Goal: Complete application form

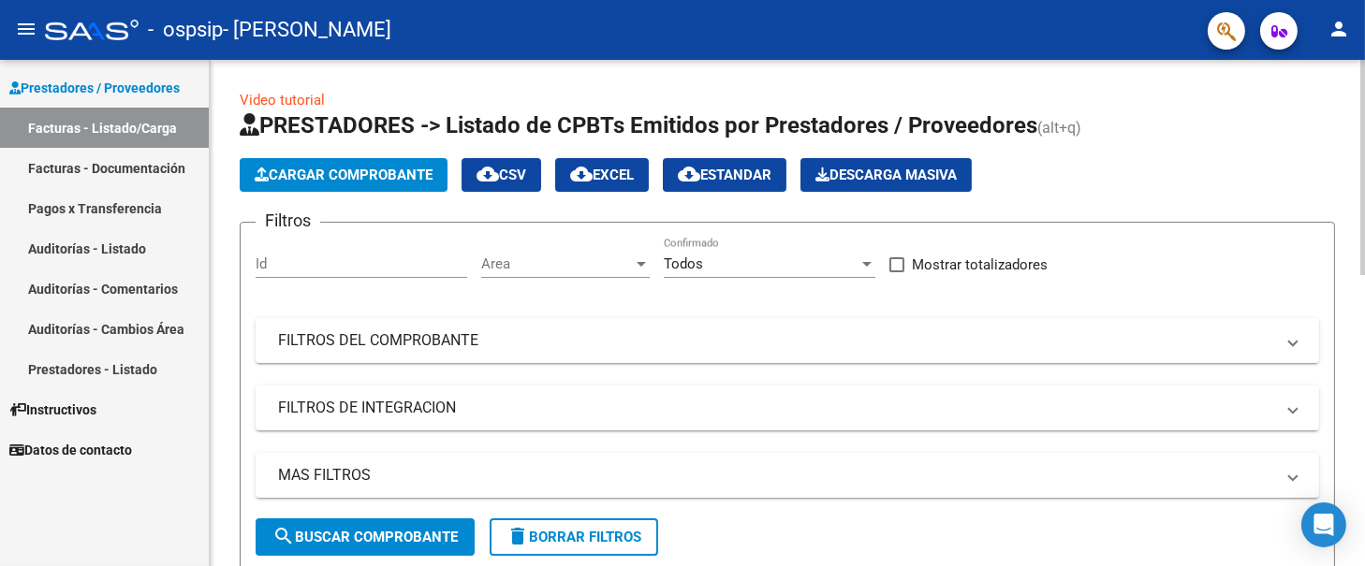
click at [333, 168] on span "Cargar Comprobante" at bounding box center [344, 175] width 178 height 17
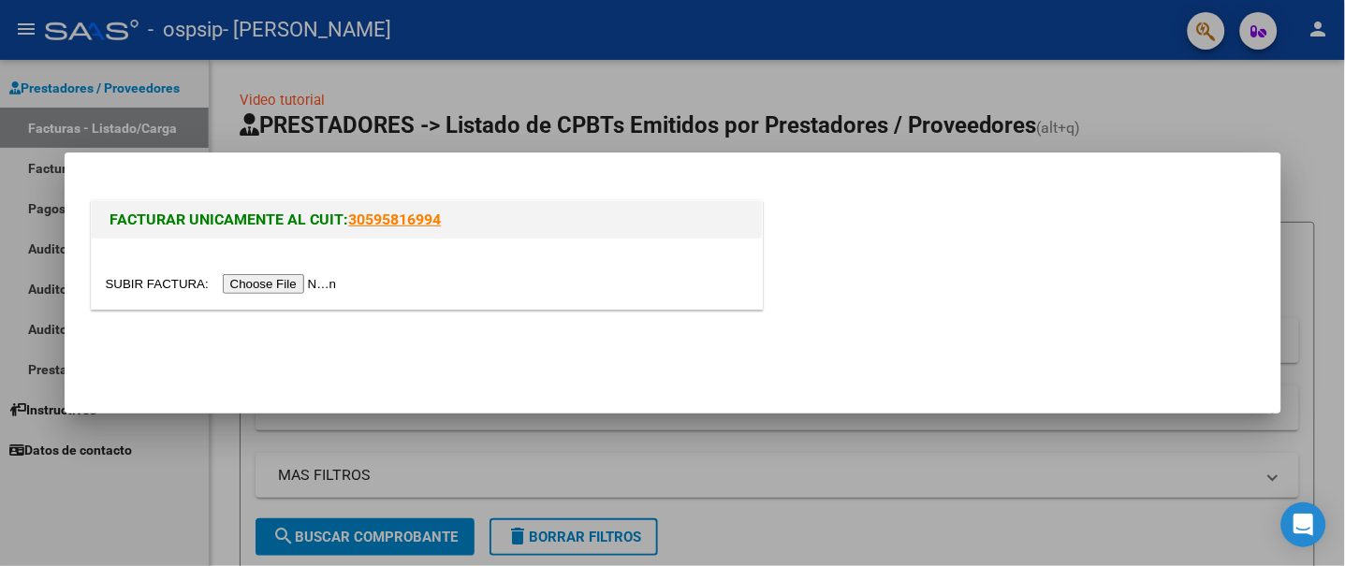
click at [243, 283] on input "file" at bounding box center [224, 284] width 237 height 20
click at [246, 286] on input "file" at bounding box center [224, 284] width 237 height 20
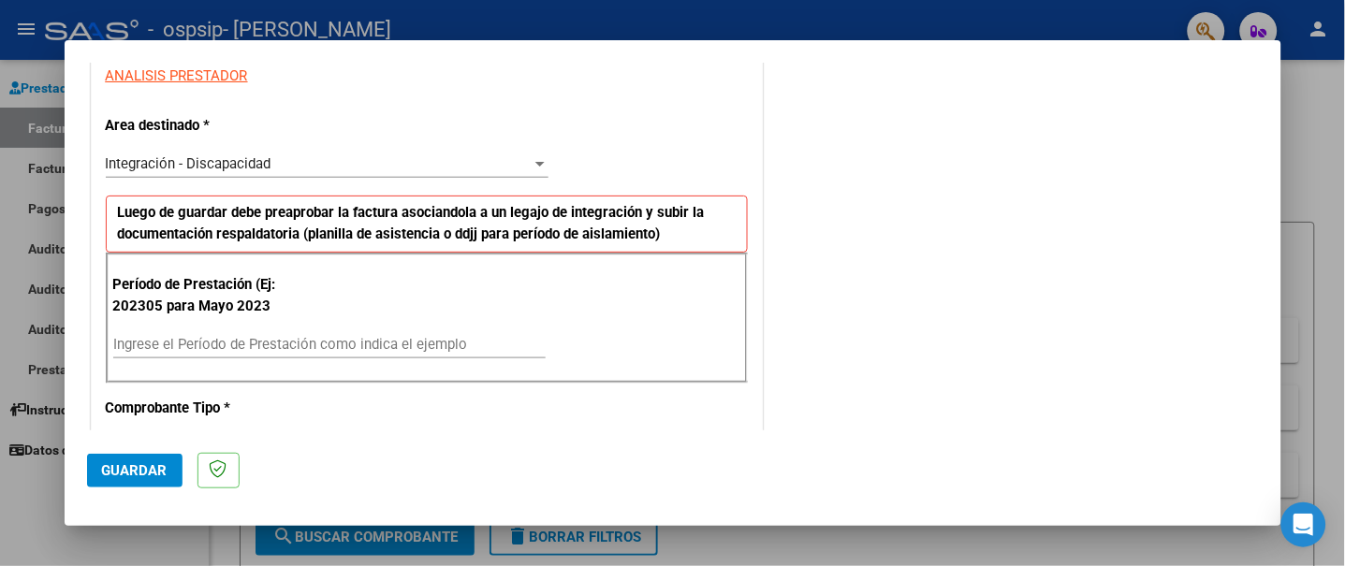
scroll to position [374, 0]
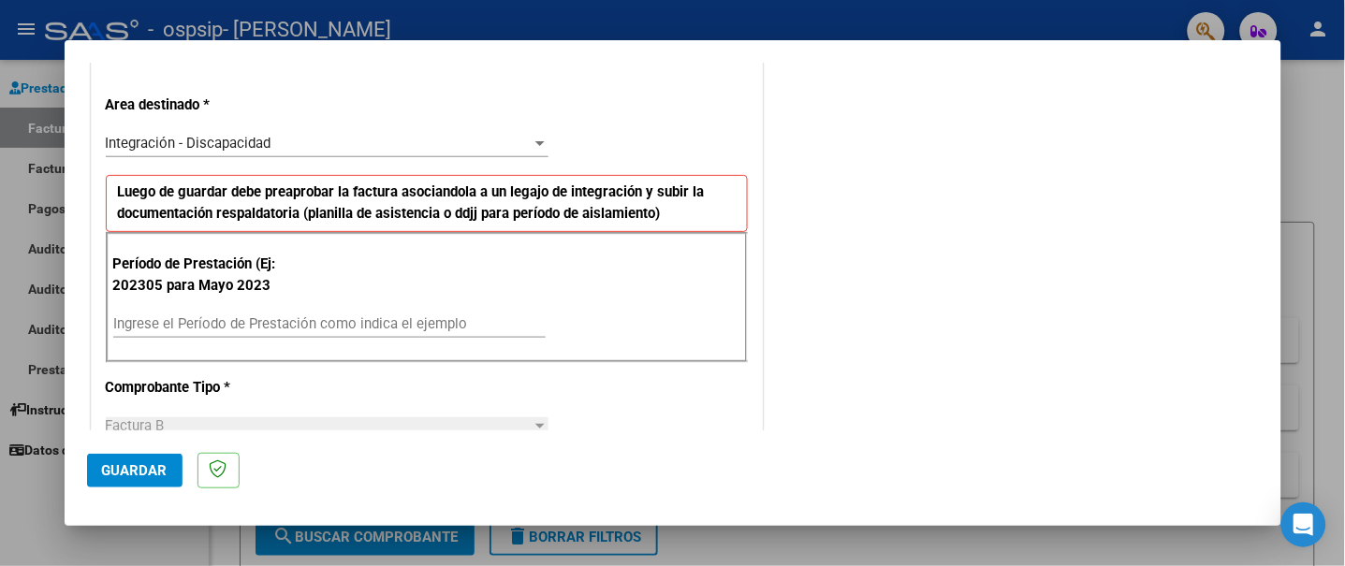
click at [291, 313] on div "Ingrese el Período de Prestación como indica el ejemplo" at bounding box center [329, 324] width 432 height 28
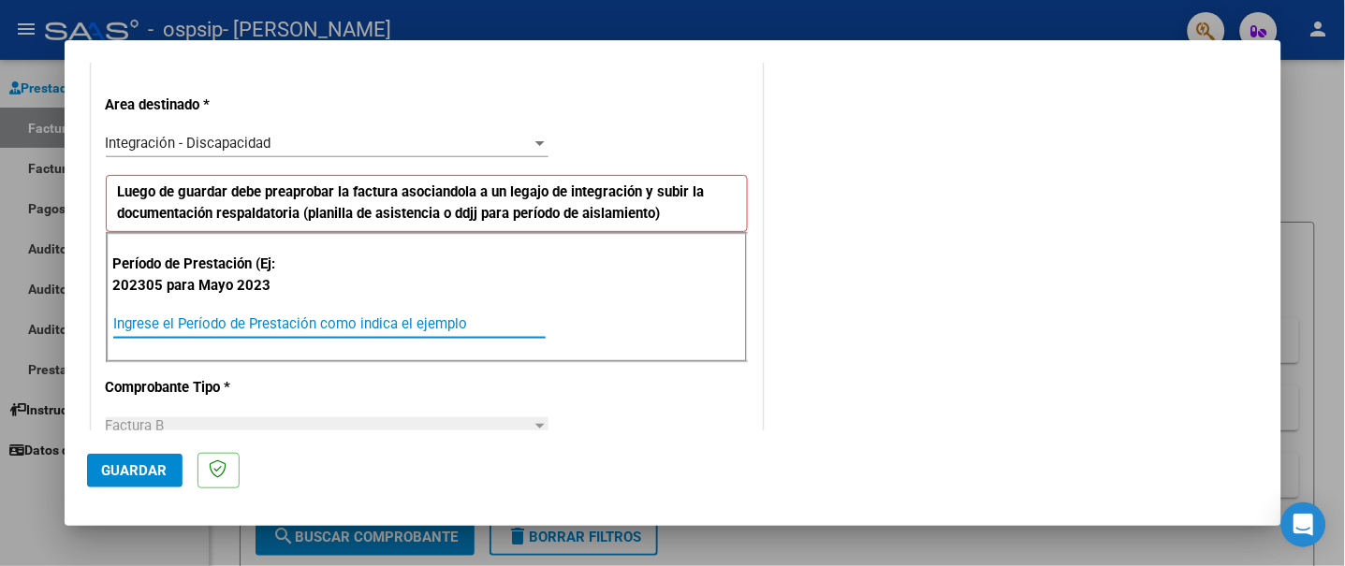
click at [291, 321] on input "Ingrese el Período de Prestación como indica el ejemplo" at bounding box center [329, 323] width 432 height 17
type input "202507"
click at [810, 361] on div "COMENTARIOS Comentarios del Prestador / Gerenciador:" at bounding box center [1012, 504] width 492 height 1591
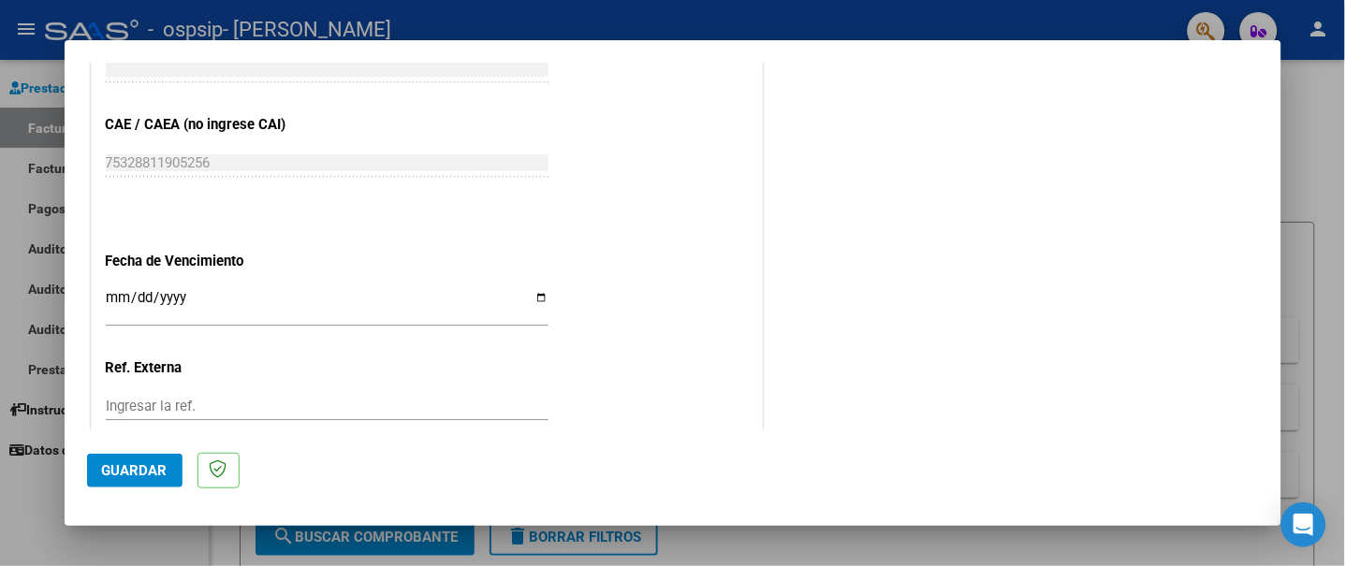
scroll to position [1244, 0]
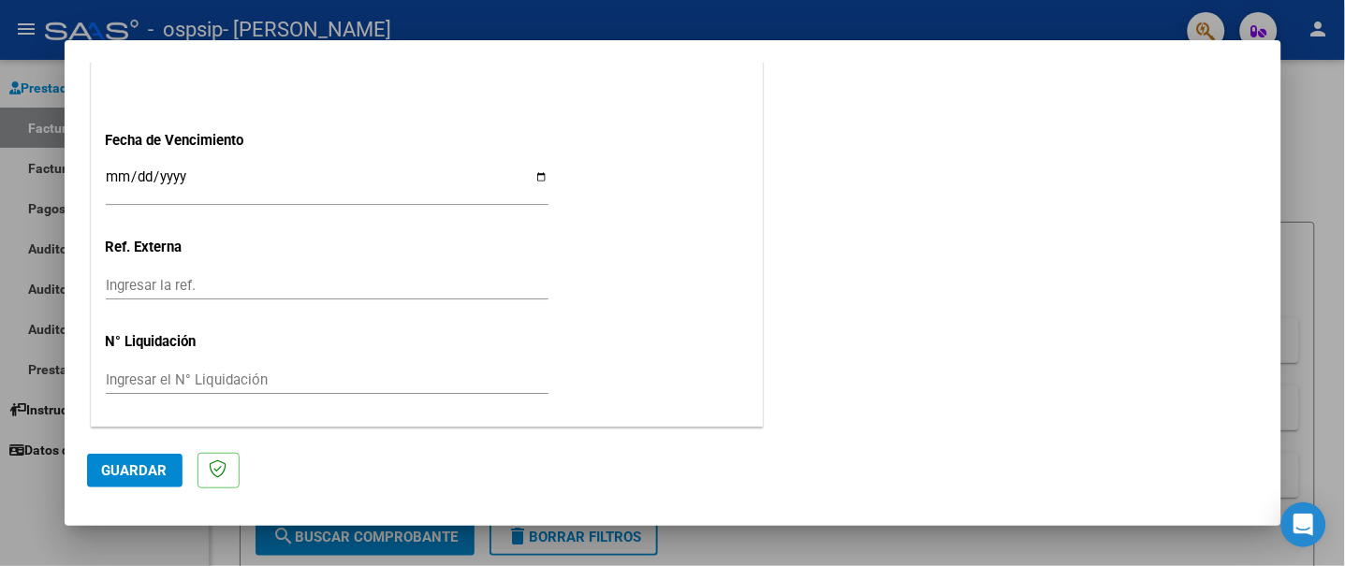
click at [536, 174] on input "Ingresar la fecha" at bounding box center [327, 184] width 443 height 30
type input "[DATE]"
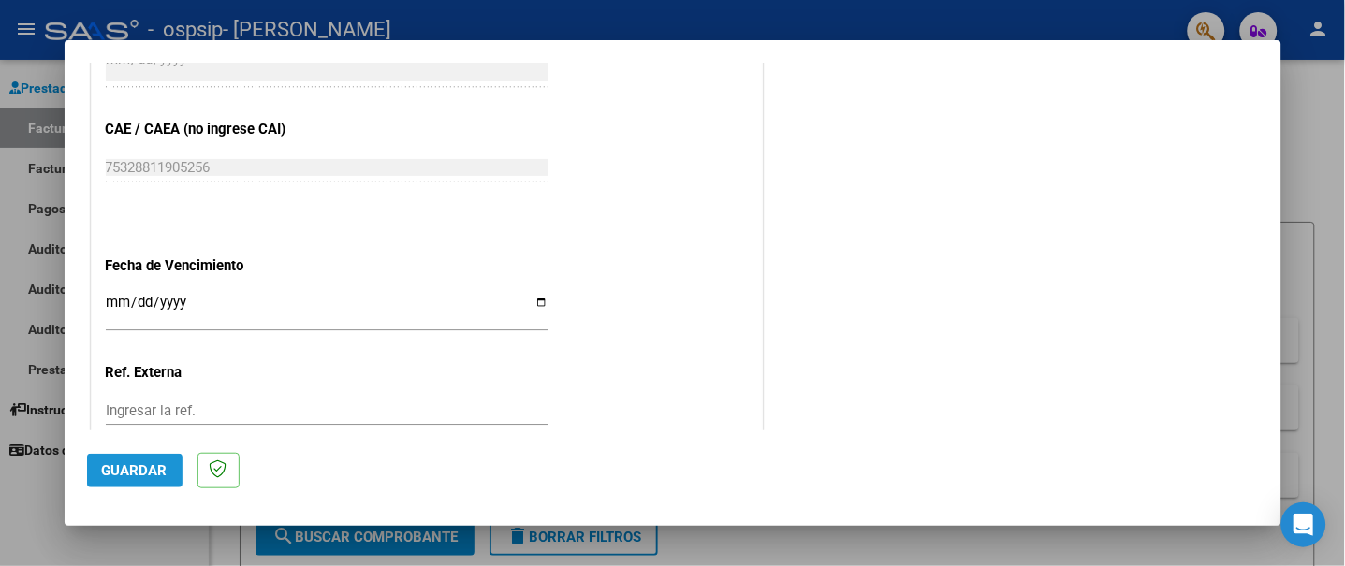
click at [145, 474] on span "Guardar" at bounding box center [135, 470] width 66 height 17
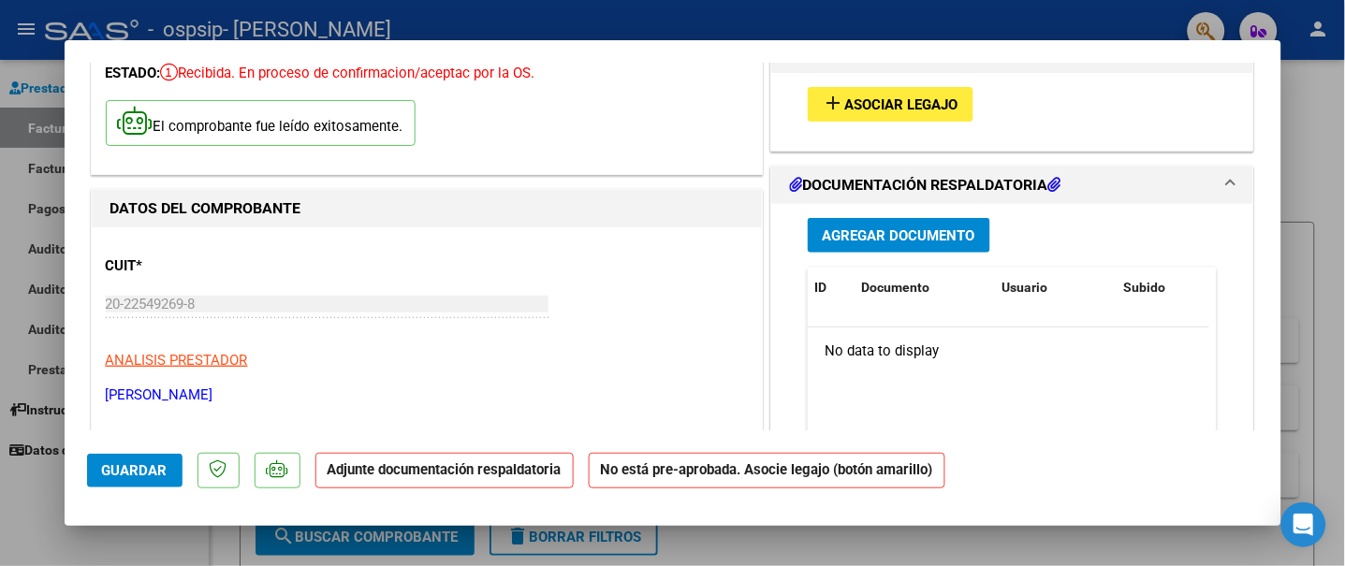
scroll to position [0, 0]
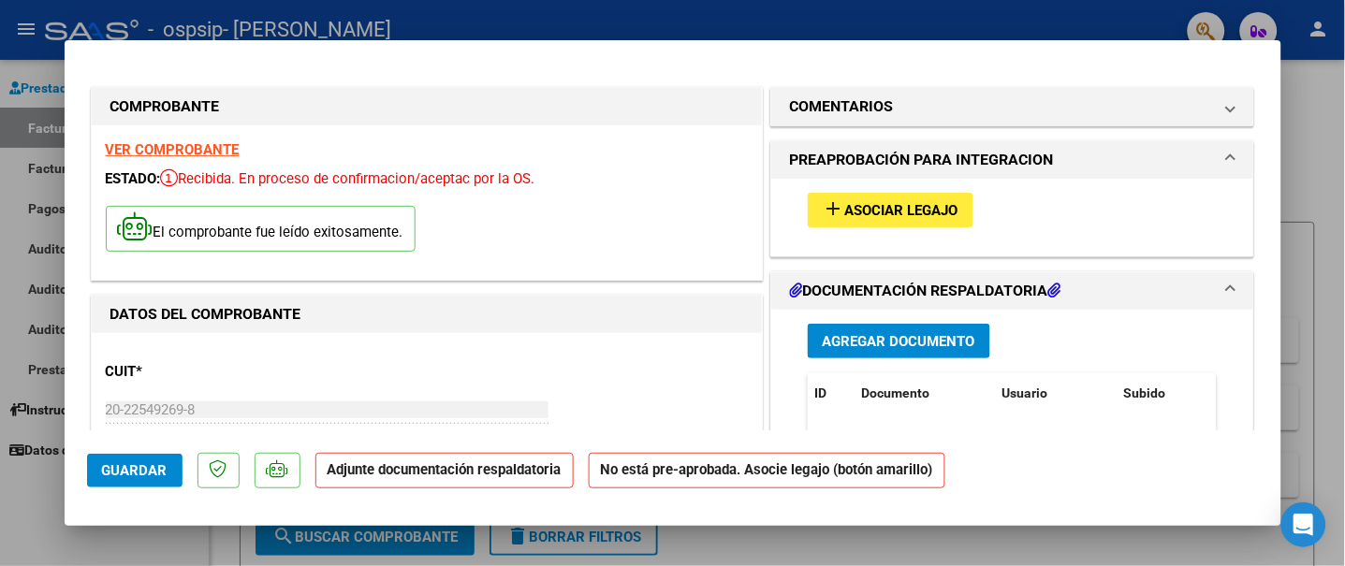
click at [867, 207] on span "Asociar Legajo" at bounding box center [901, 210] width 113 height 17
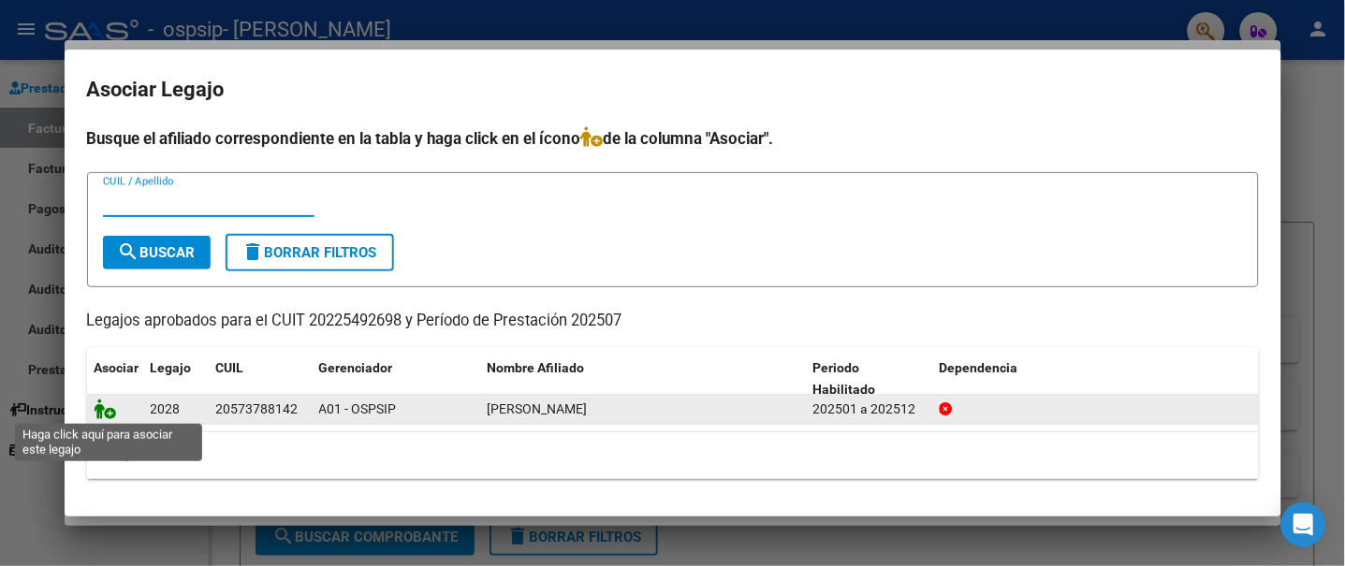
click at [114, 416] on icon at bounding box center [106, 409] width 22 height 21
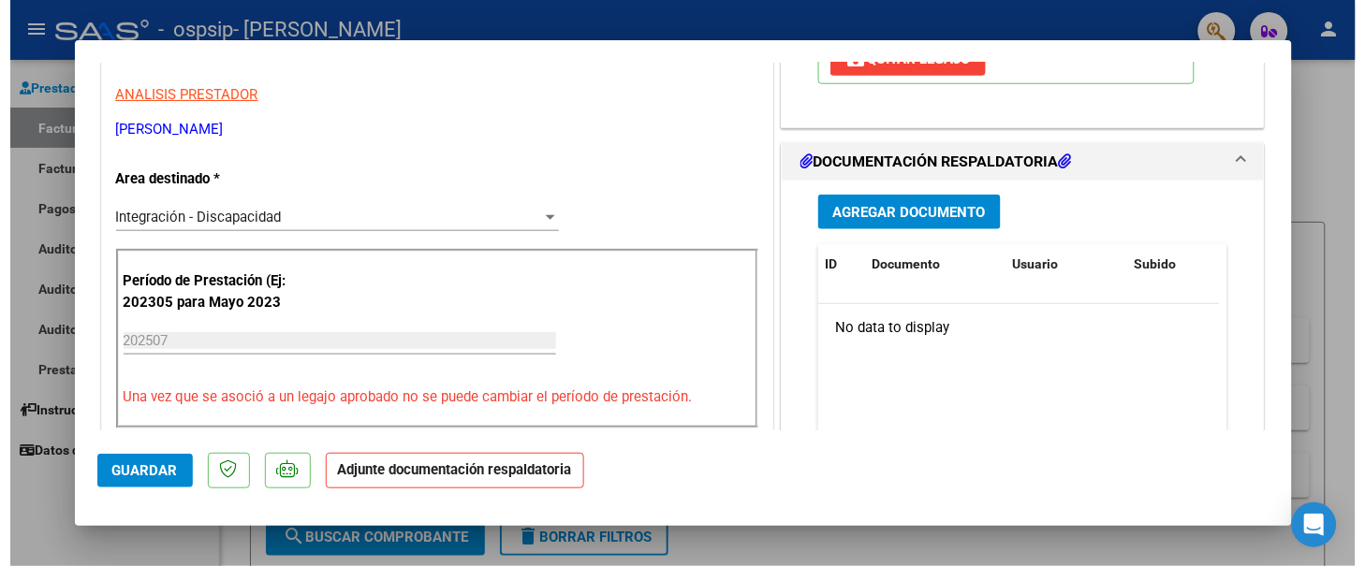
scroll to position [249, 0]
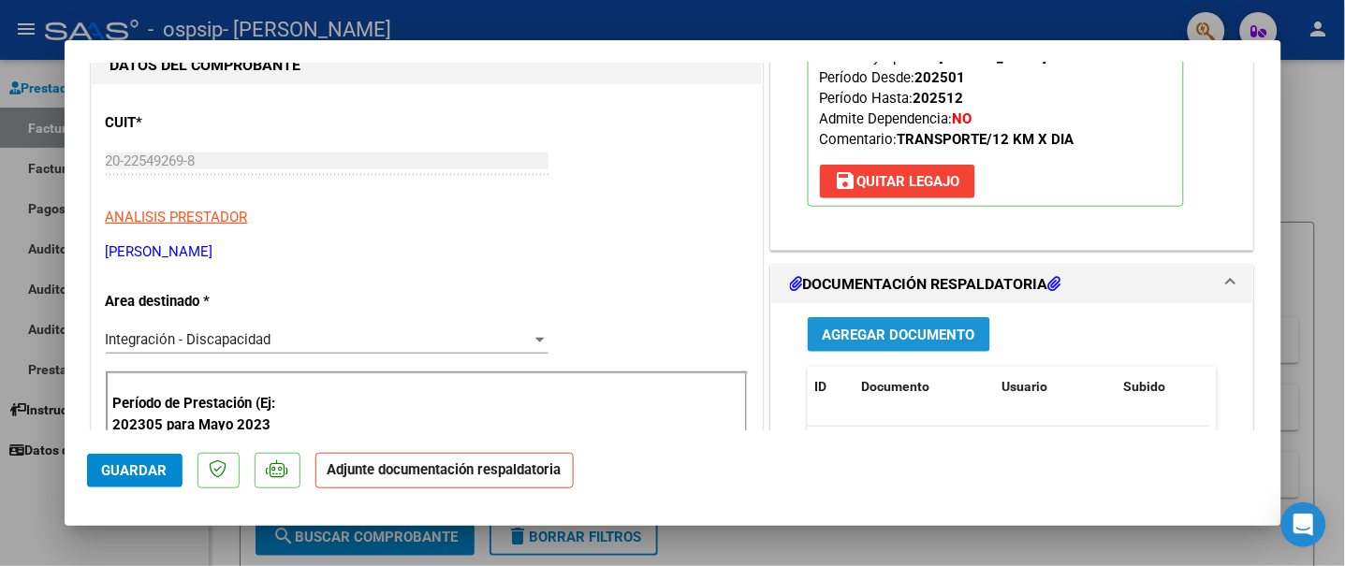
click at [904, 334] on span "Agregar Documento" at bounding box center [899, 335] width 153 height 17
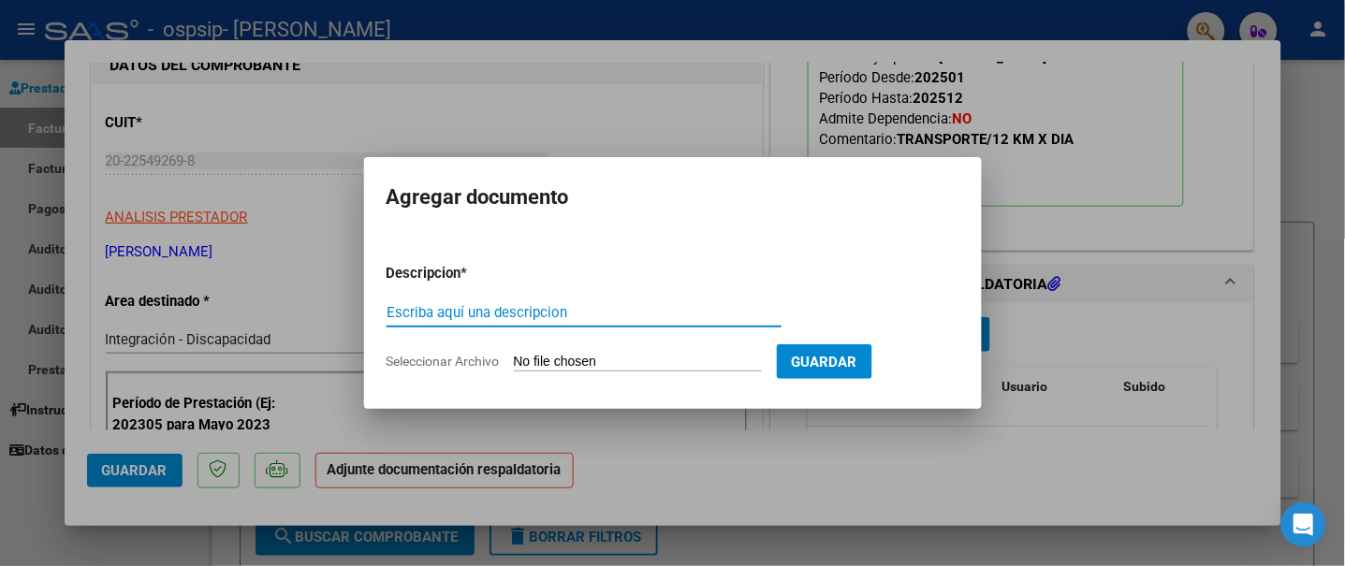
click at [589, 359] on input "Seleccionar Archivo" at bounding box center [638, 363] width 248 height 18
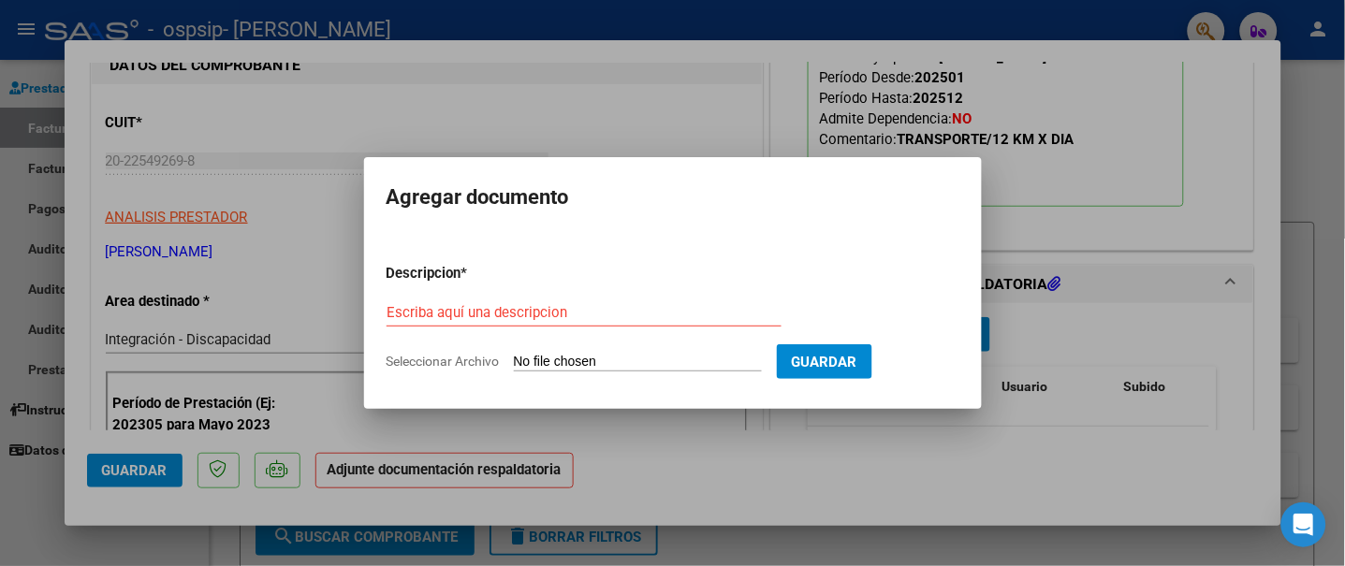
type input "C:\fakepath\[PERSON_NAME].pdf"
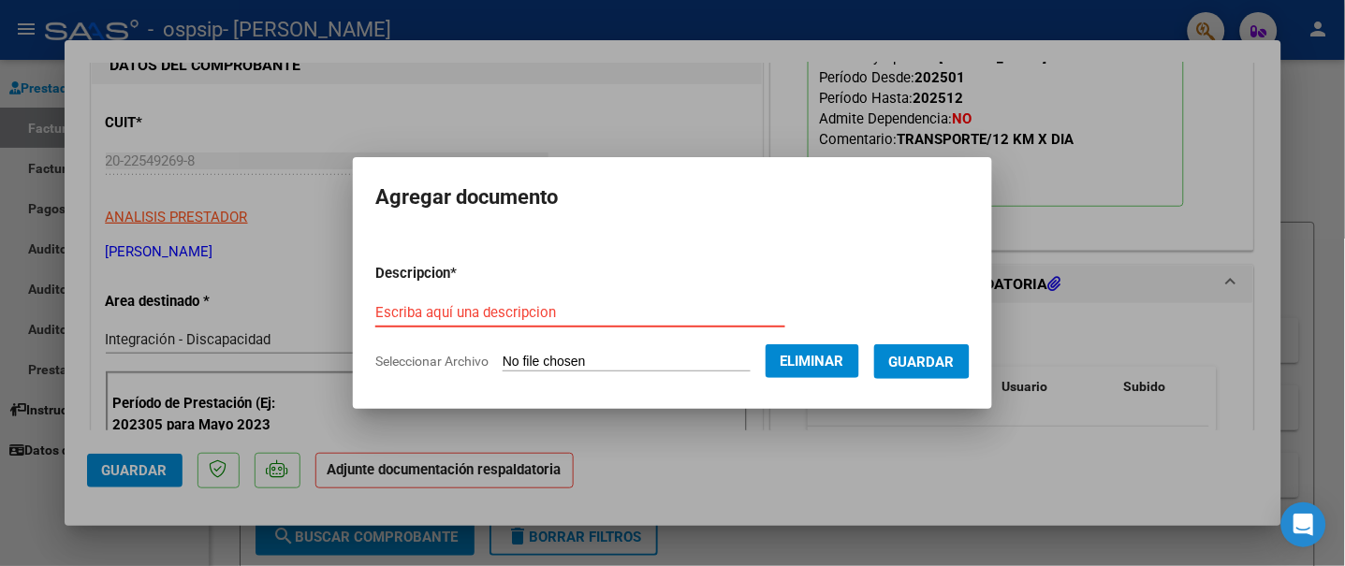
click at [516, 313] on input "Escriba aquí una descripcion" at bounding box center [580, 312] width 410 height 17
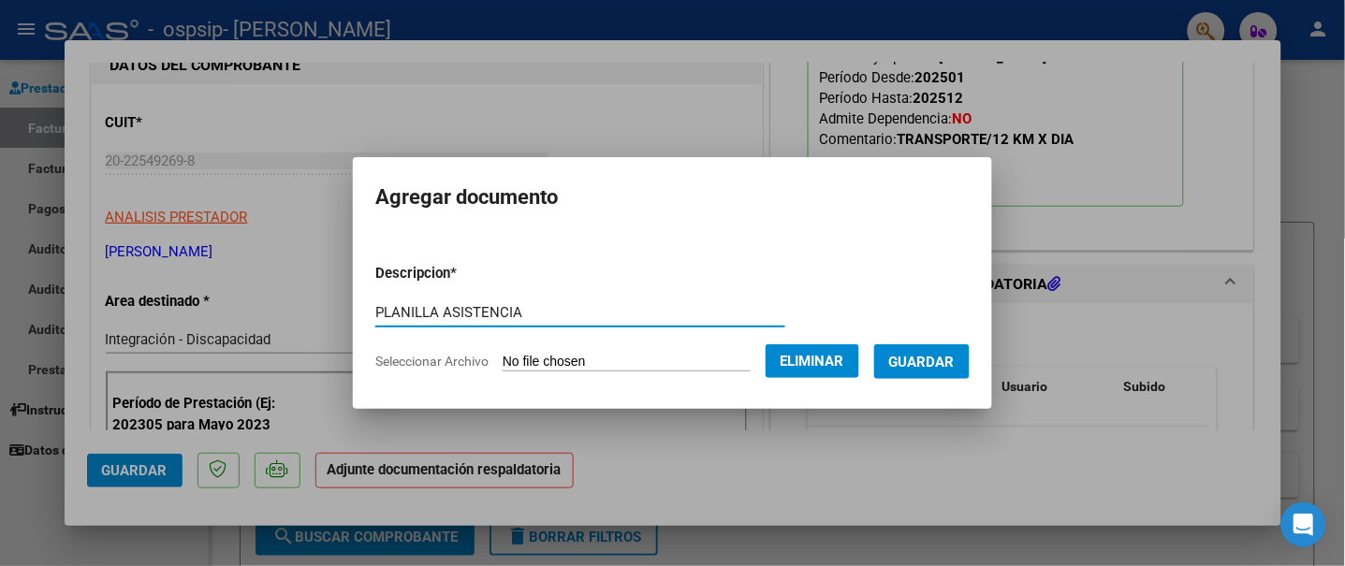
type input "PLANILLA ASISTENCIA"
click at [949, 356] on span "Guardar" at bounding box center [922, 362] width 66 height 17
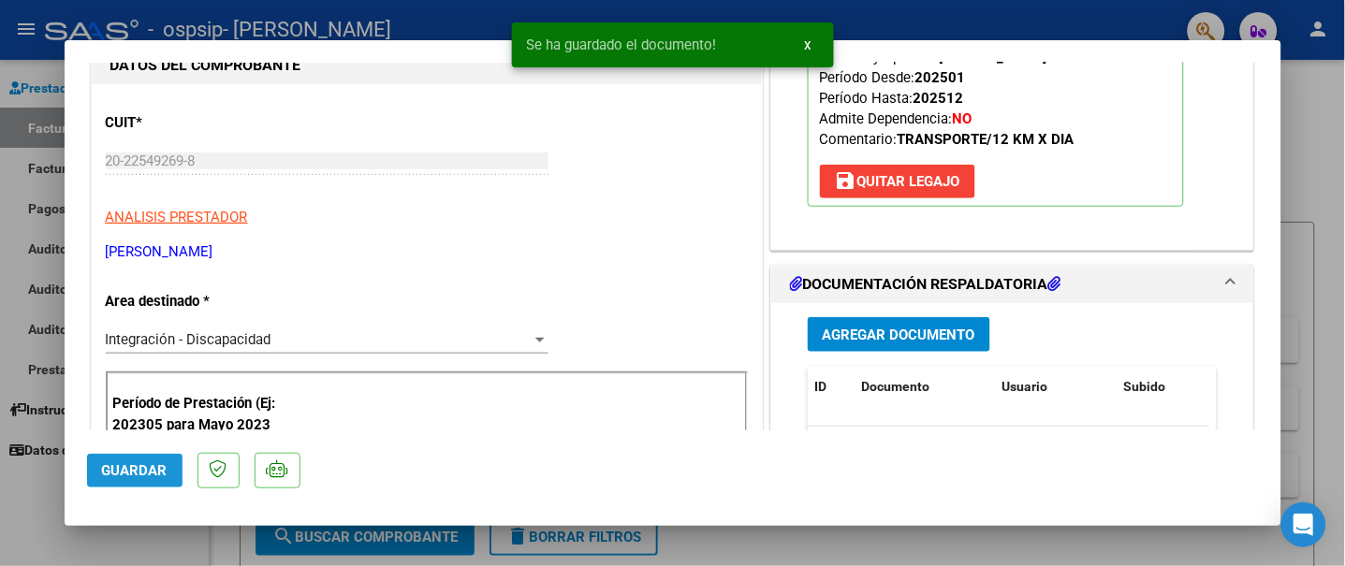
drag, startPoint x: 128, startPoint y: 468, endPoint x: 147, endPoint y: 465, distance: 18.9
click at [129, 468] on span "Guardar" at bounding box center [135, 470] width 66 height 17
click at [426, 10] on div at bounding box center [672, 283] width 1345 height 566
type input "$ 0,00"
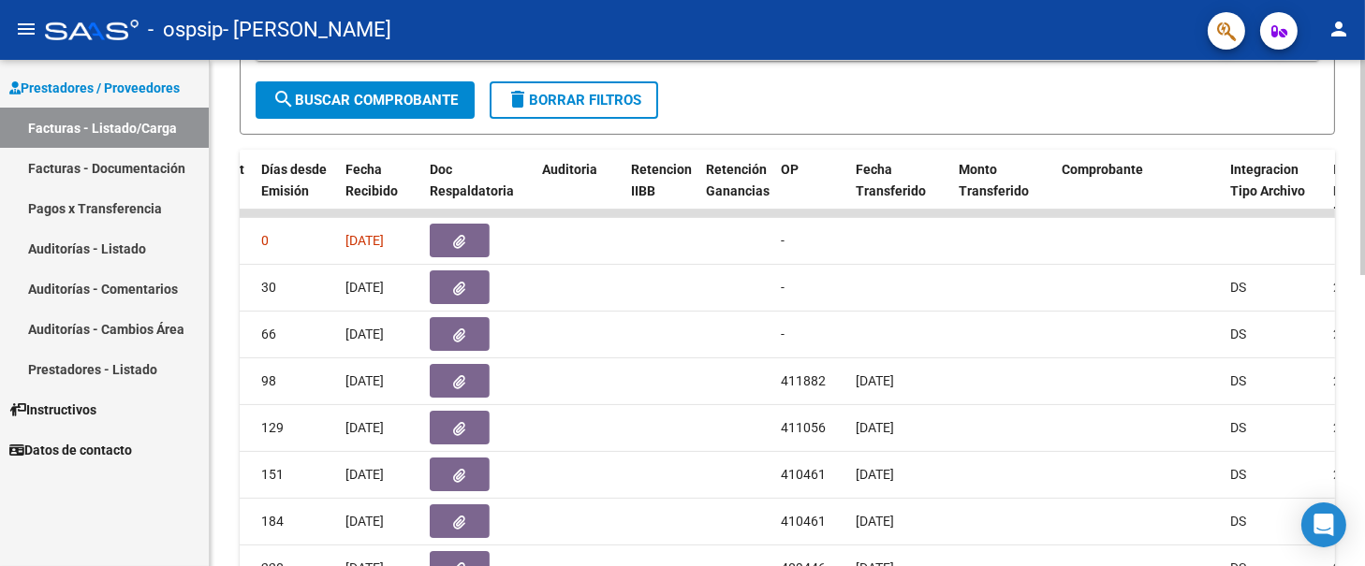
scroll to position [562, 0]
